Goal: Task Accomplishment & Management: Manage account settings

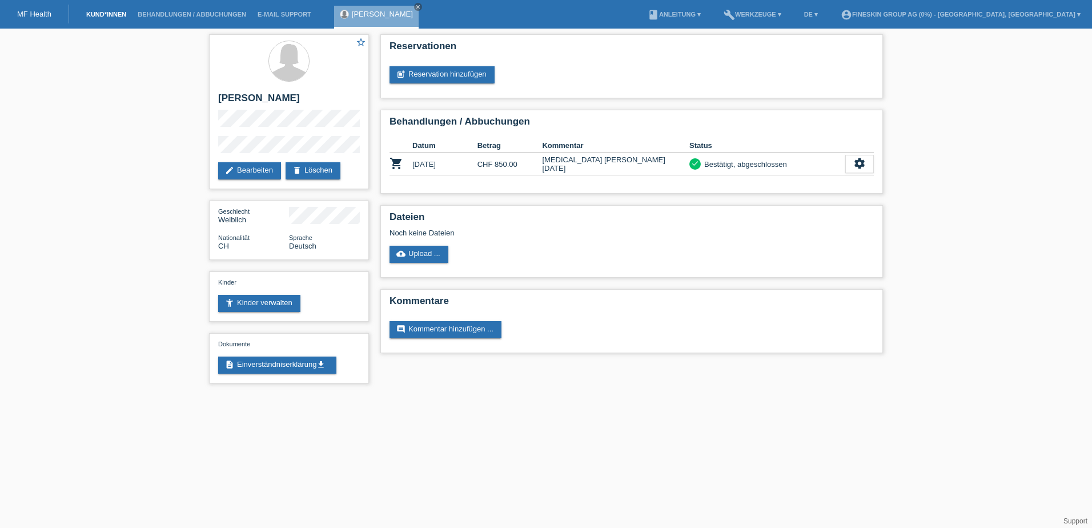
click at [124, 11] on link "Kund*innen" at bounding box center [106, 14] width 51 height 7
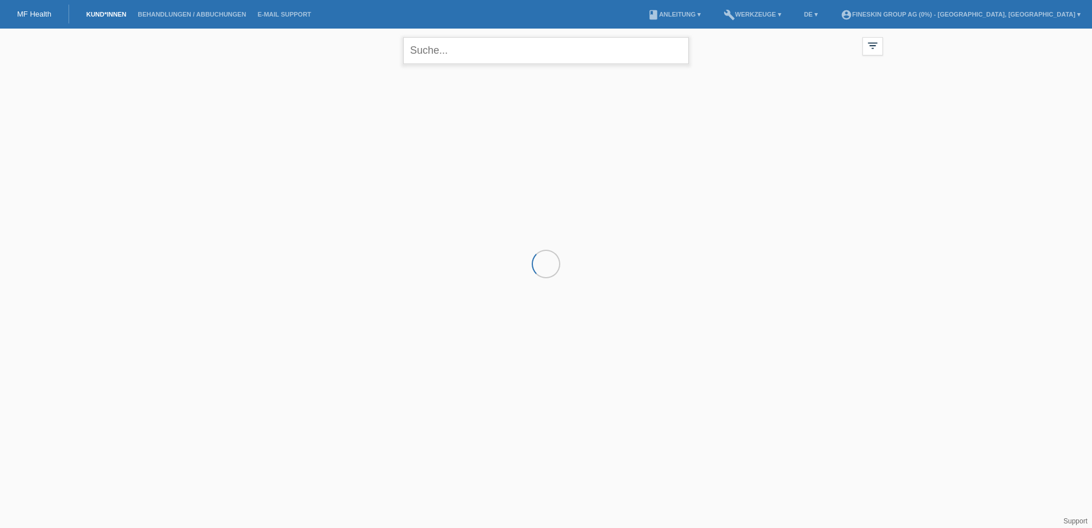
click at [445, 51] on input "text" at bounding box center [546, 50] width 286 height 27
type input "mathis"
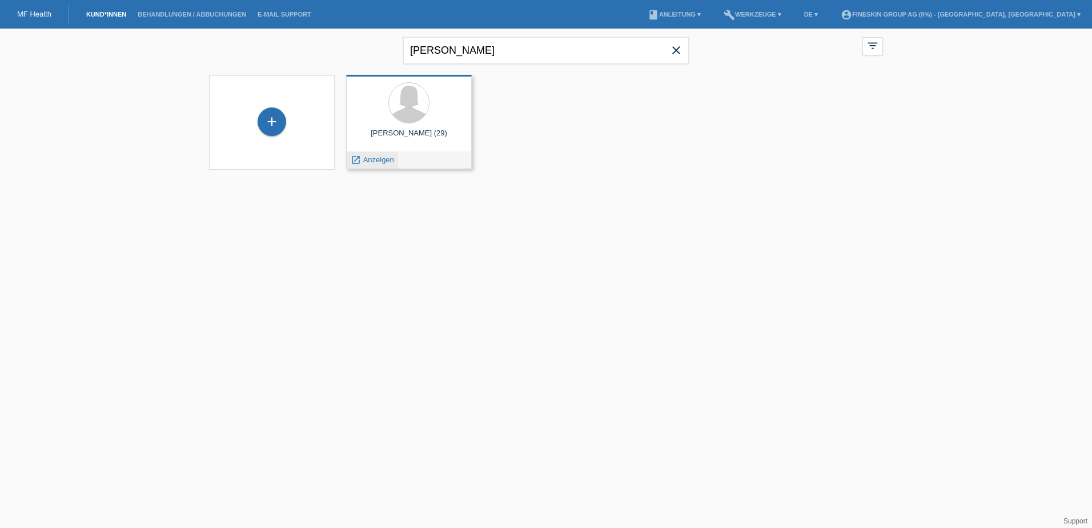
click at [374, 160] on span "Anzeigen" at bounding box center [378, 159] width 31 height 9
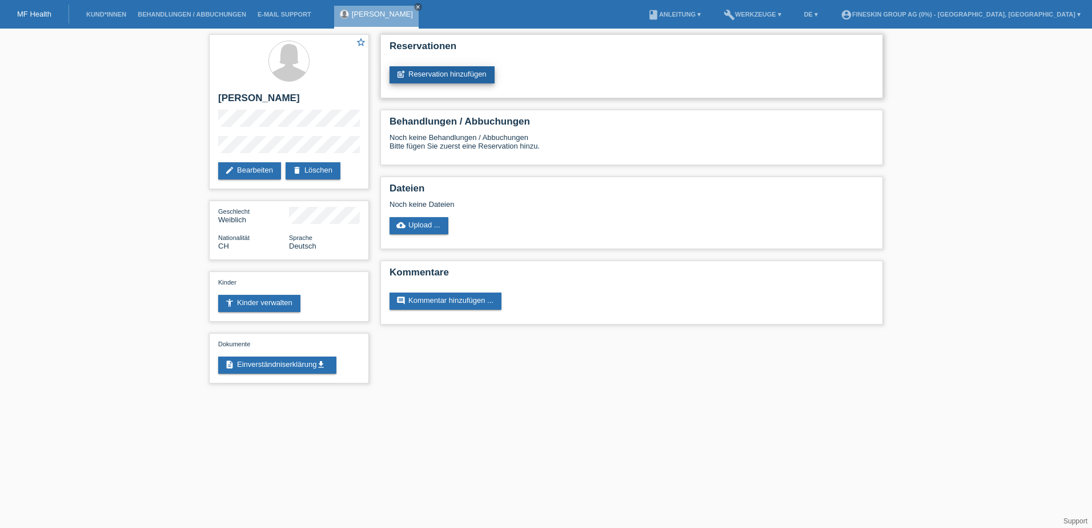
click at [464, 71] on link "post_add Reservation hinzufügen" at bounding box center [441, 74] width 105 height 17
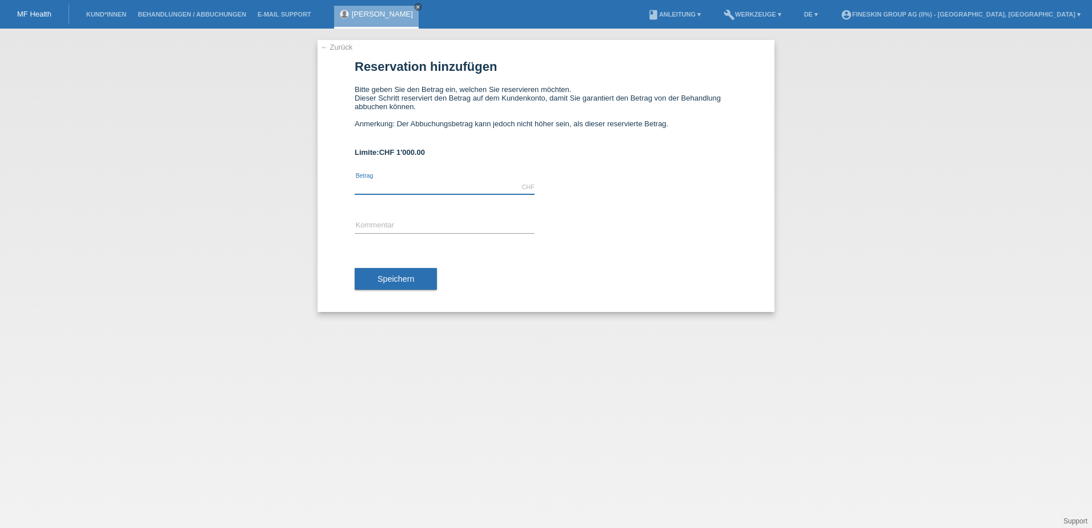
click at [467, 184] on input "text" at bounding box center [445, 187] width 180 height 14
type input "992.00"
click at [433, 218] on div "error Kommentar" at bounding box center [445, 226] width 180 height 39
click at [436, 224] on input "text" at bounding box center [445, 226] width 180 height 14
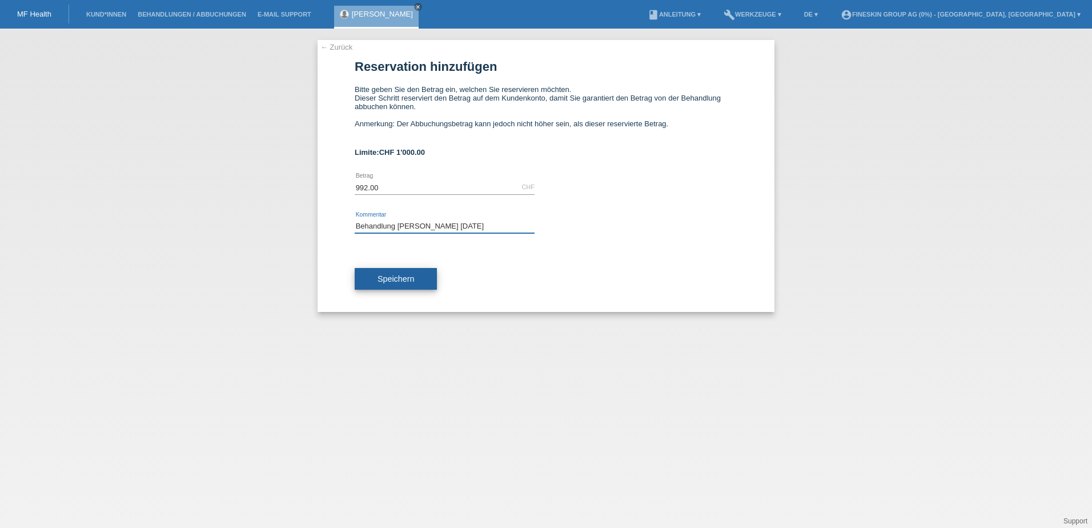
type input "Behandlung [PERSON_NAME] [DATE]"
click at [401, 279] on span "Speichern" at bounding box center [395, 278] width 37 height 9
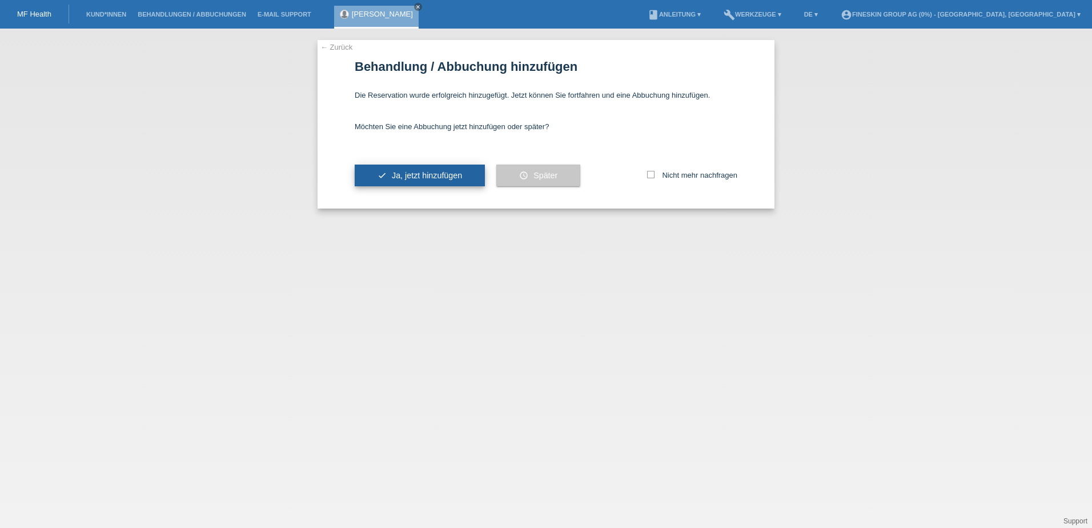
click at [447, 179] on span "Ja, jetzt hinzufügen" at bounding box center [427, 175] width 70 height 9
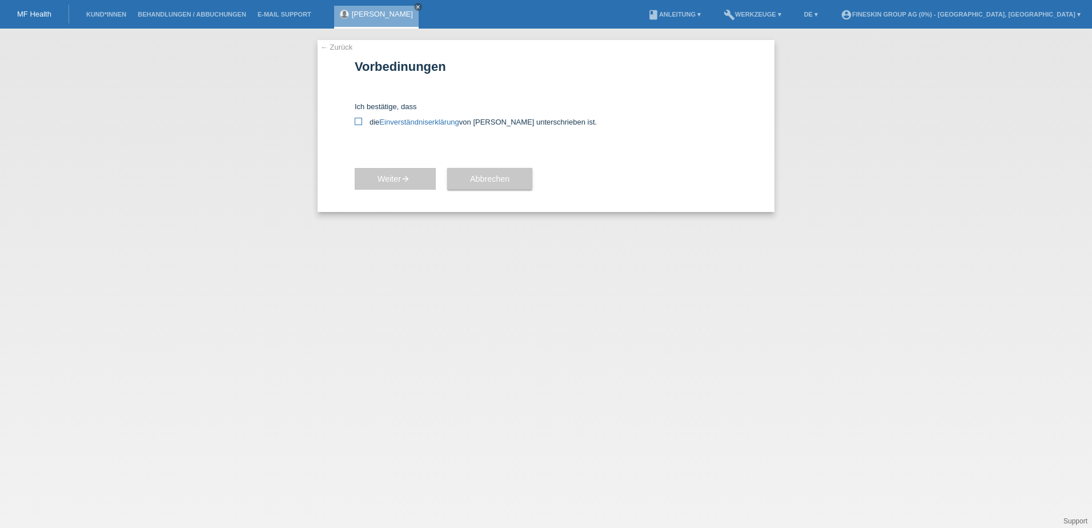
click at [360, 122] on icon at bounding box center [358, 121] width 7 height 7
click at [360, 122] on input "die Einverständniserklärung von der Kundin unterschrieben ist." at bounding box center [358, 121] width 7 height 7
checkbox input "true"
click at [396, 182] on span "Weiter arrow_forward" at bounding box center [394, 178] width 35 height 9
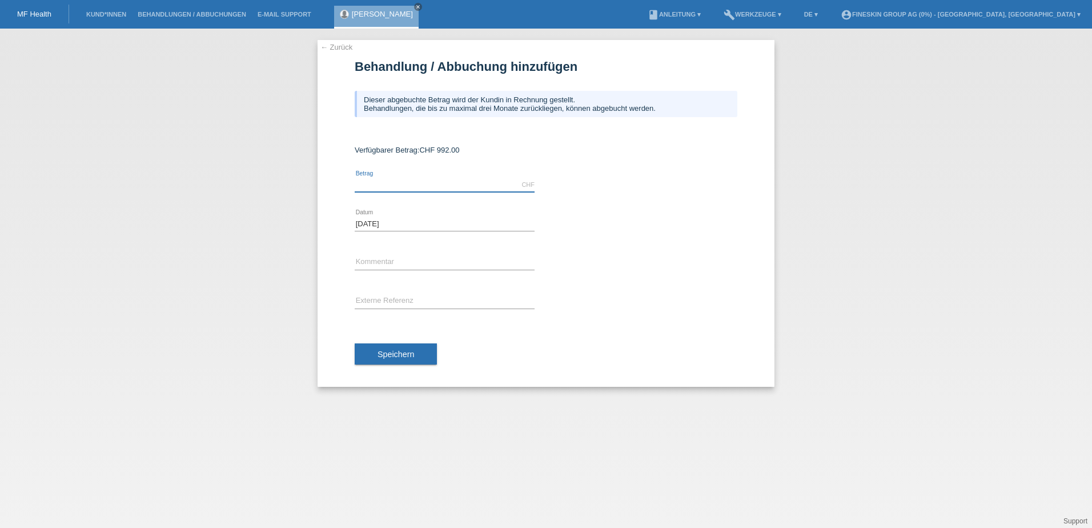
click at [396, 182] on input "text" at bounding box center [445, 185] width 180 height 14
type input "992.00"
click at [379, 263] on input "text" at bounding box center [445, 262] width 180 height 14
click at [521, 262] on input "Beh" at bounding box center [445, 262] width 180 height 14
click at [540, 259] on div "Beh error Kommentar" at bounding box center [546, 262] width 383 height 39
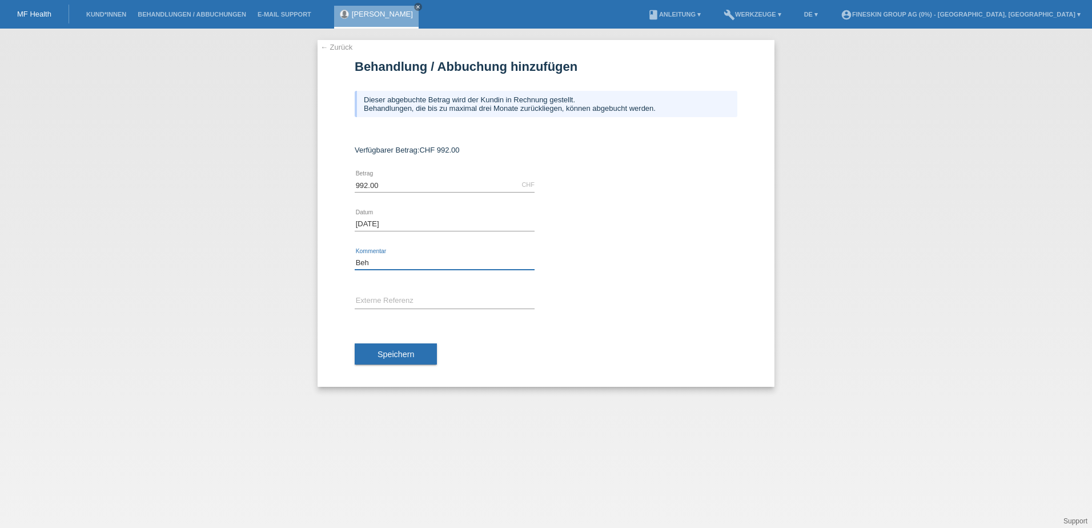
click at [399, 263] on input "Beh" at bounding box center [445, 262] width 180 height 14
type input "Behandlung [PERSON_NAME] [DATE]"
click at [400, 356] on span "Speichern" at bounding box center [395, 353] width 37 height 9
